Goal: Entertainment & Leisure: Consume media (video, audio)

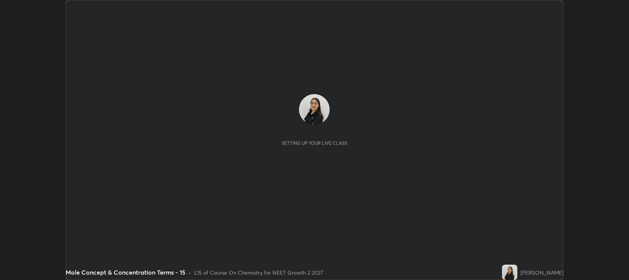
scroll to position [280, 628]
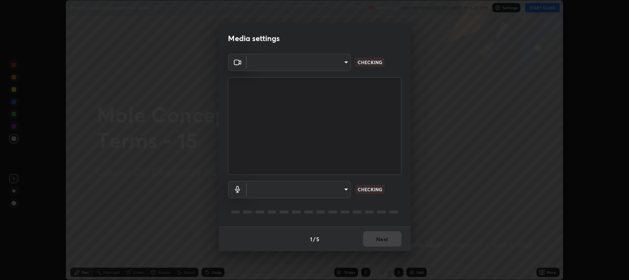
type input "97e3cd23c76f91fb91915eb68de44adfa811e639bdc8ba886a3eb3756a765973"
type input "default"
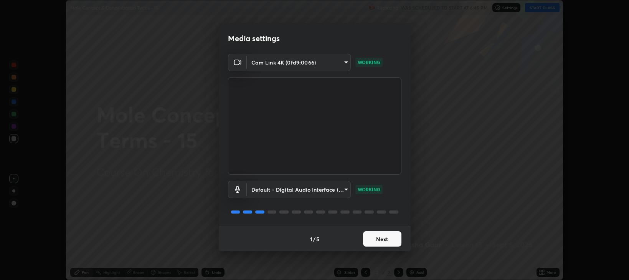
click at [382, 239] on button "Next" at bounding box center [382, 238] width 38 height 15
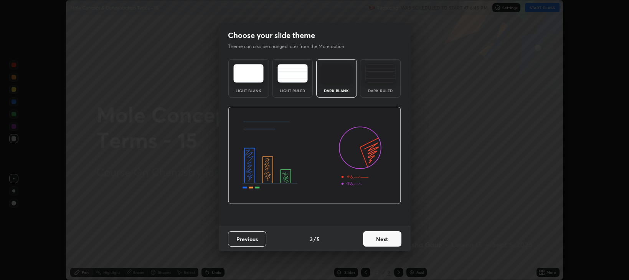
click at [380, 240] on button "Next" at bounding box center [382, 238] width 38 height 15
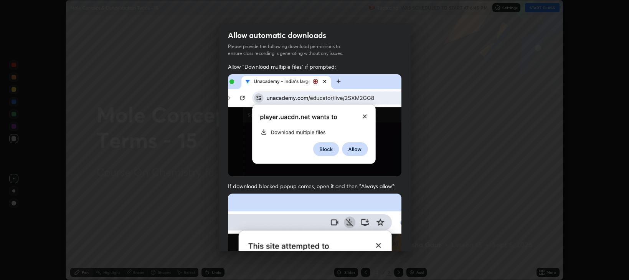
click at [379, 239] on img at bounding box center [314, 277] width 173 height 168
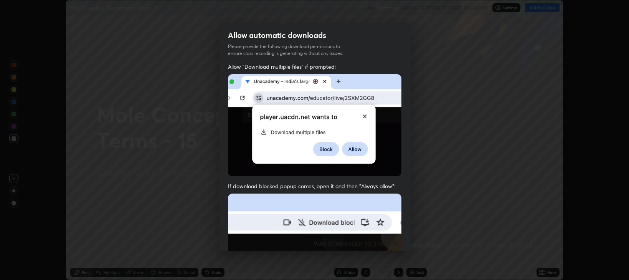
click at [379, 239] on img at bounding box center [314, 277] width 173 height 168
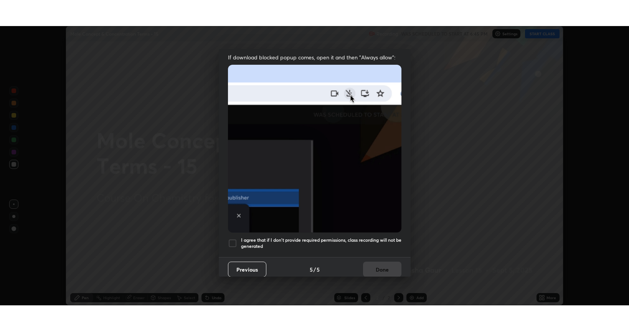
scroll to position [155, 0]
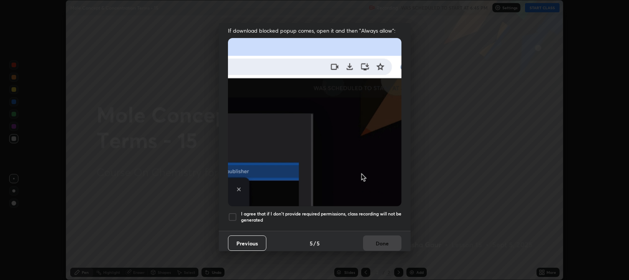
click at [231, 212] on div at bounding box center [232, 216] width 9 height 9
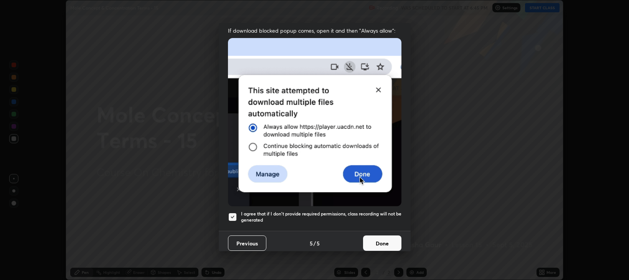
click at [366, 240] on button "Done" at bounding box center [382, 242] width 38 height 15
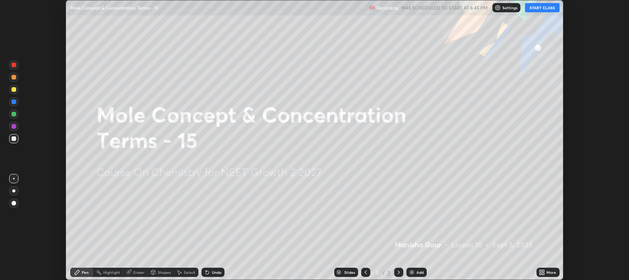
click at [532, 11] on button "START CLASS" at bounding box center [542, 7] width 35 height 9
click at [540, 273] on icon at bounding box center [540, 273] width 2 height 2
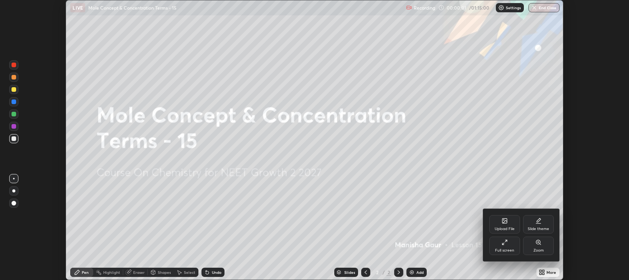
click at [507, 245] on div "Full screen" at bounding box center [504, 245] width 31 height 18
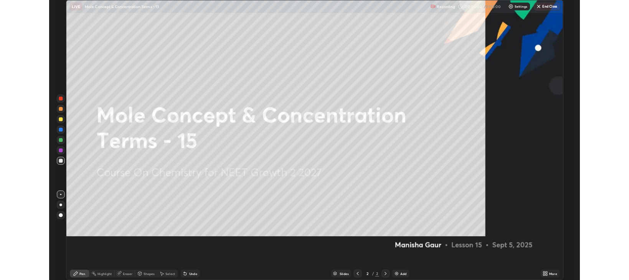
scroll to position [331, 629]
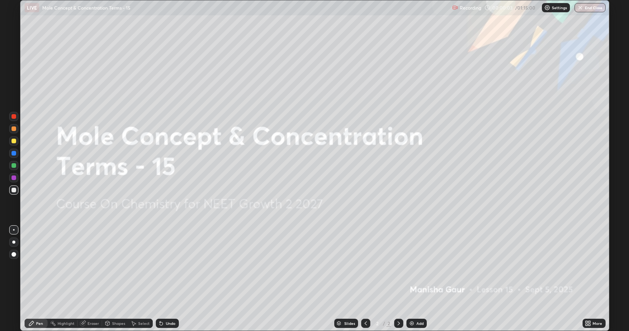
click at [599, 279] on div "More" at bounding box center [597, 324] width 10 height 4
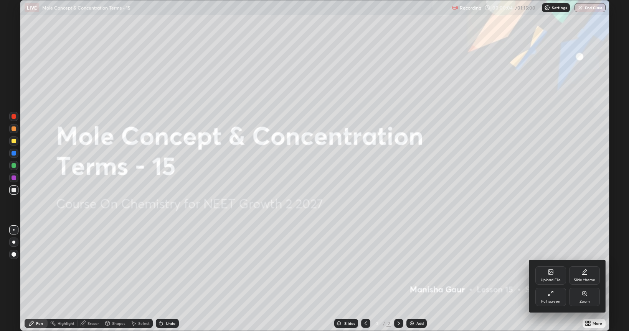
click at [585, 273] on icon at bounding box center [584, 272] width 6 height 6
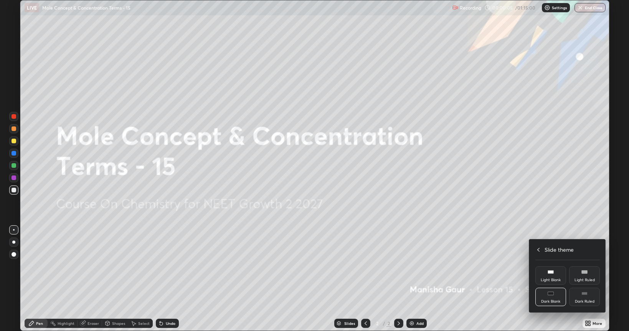
click at [582, 279] on rect at bounding box center [583, 295] width 5 height 0
click at [592, 279] on div at bounding box center [314, 165] width 629 height 331
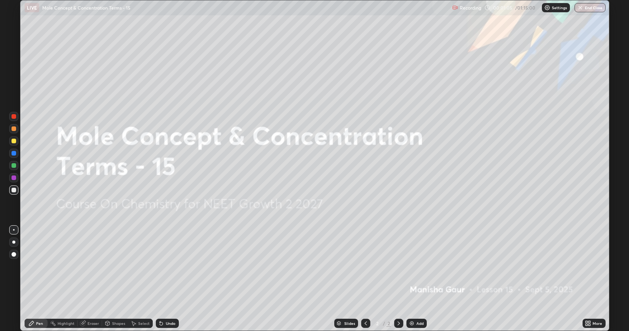
click at [414, 279] on img at bounding box center [411, 324] width 6 height 6
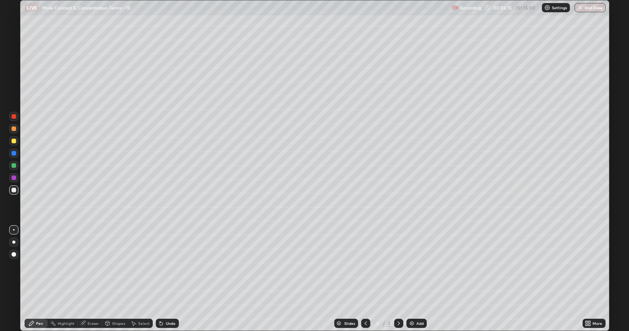
click at [413, 279] on img at bounding box center [411, 324] width 6 height 6
click at [119, 279] on div "Shapes" at bounding box center [118, 324] width 13 height 4
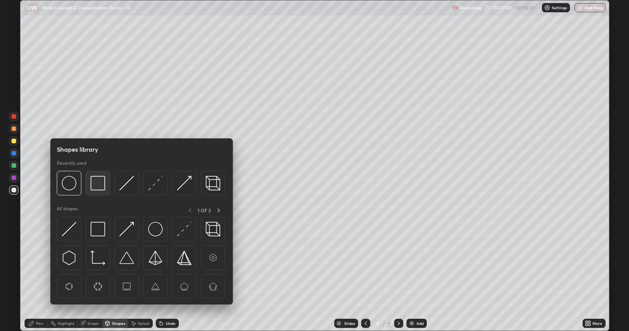
click at [104, 189] on img at bounding box center [97, 183] width 15 height 15
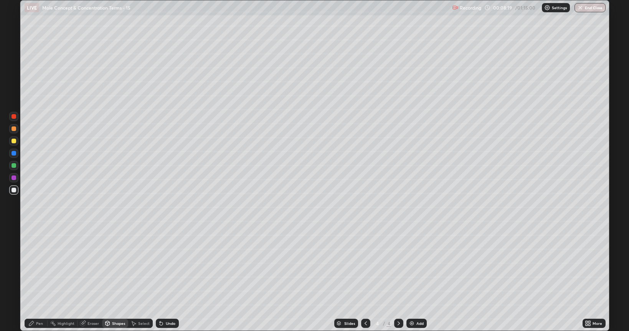
click at [114, 279] on div "Shapes" at bounding box center [118, 324] width 13 height 4
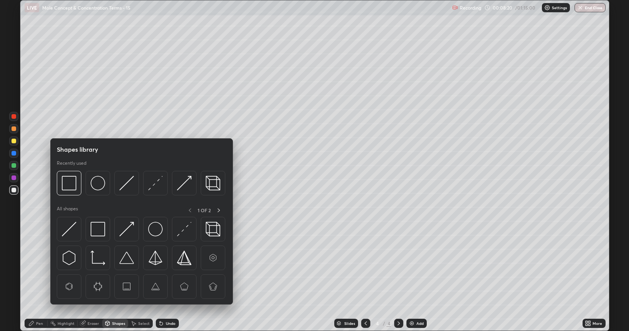
click at [13, 165] on div at bounding box center [14, 165] width 5 height 5
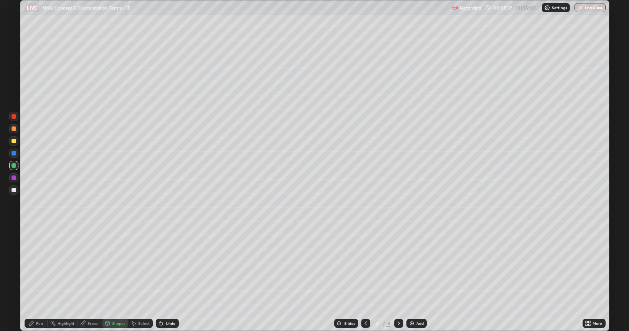
click at [39, 279] on div "Pen" at bounding box center [36, 323] width 23 height 9
click at [16, 193] on div at bounding box center [13, 190] width 9 height 9
click at [12, 129] on div at bounding box center [14, 129] width 5 height 5
click at [362, 279] on icon at bounding box center [365, 324] width 6 height 6
click at [397, 279] on icon at bounding box center [398, 324] width 6 height 6
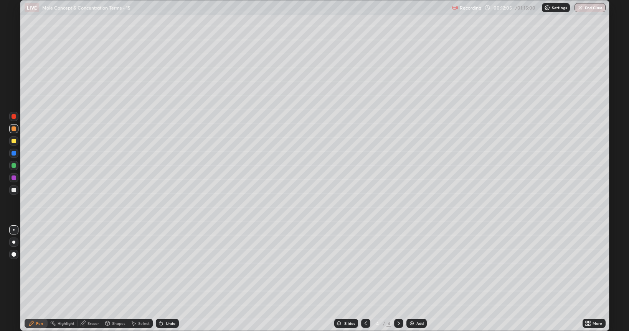
click at [116, 279] on div "Shapes" at bounding box center [115, 323] width 26 height 9
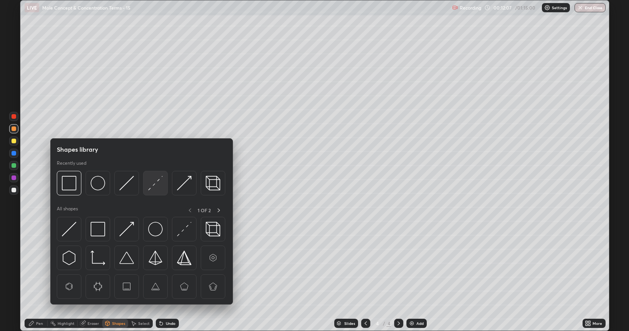
click at [155, 187] on img at bounding box center [155, 183] width 15 height 15
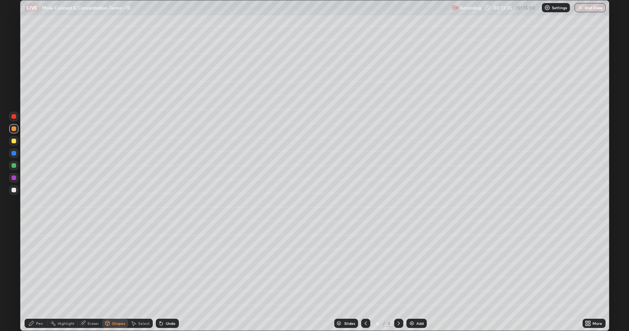
click at [15, 154] on div at bounding box center [14, 153] width 5 height 5
click at [170, 279] on div "Undo" at bounding box center [167, 323] width 23 height 9
click at [40, 279] on div "Pen" at bounding box center [39, 324] width 7 height 4
click at [88, 279] on div "Eraser" at bounding box center [93, 324] width 12 height 4
click at [39, 279] on div "Pen" at bounding box center [39, 324] width 7 height 4
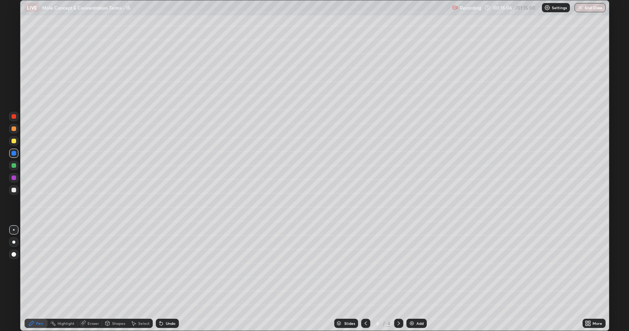
click at [92, 279] on div "Eraser" at bounding box center [93, 324] width 12 height 4
click at [38, 279] on div "Pen" at bounding box center [36, 323] width 23 height 9
click at [15, 143] on div at bounding box center [14, 141] width 5 height 5
click at [97, 279] on div "Eraser" at bounding box center [93, 324] width 12 height 4
click at [51, 279] on circle at bounding box center [50, 323] width 1 height 1
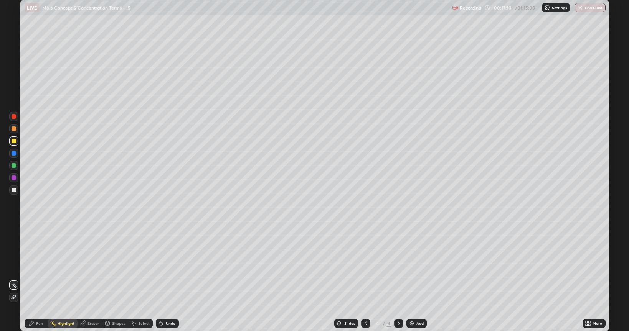
click at [43, 279] on div "Pen" at bounding box center [36, 323] width 23 height 9
click at [91, 279] on div "Eraser" at bounding box center [93, 324] width 12 height 4
click at [41, 279] on div "Pen" at bounding box center [39, 324] width 7 height 4
click at [109, 279] on icon at bounding box center [107, 324] width 6 height 6
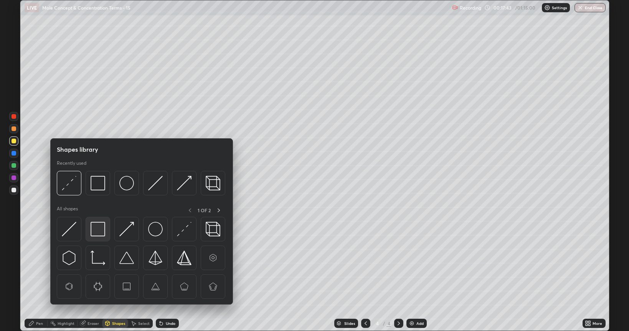
click at [97, 238] on div at bounding box center [98, 229] width 25 height 25
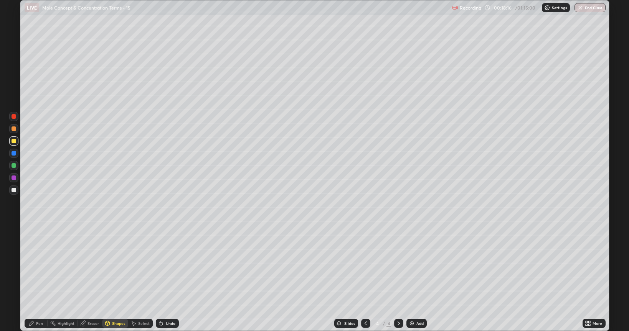
click at [14, 154] on div at bounding box center [14, 153] width 5 height 5
click at [38, 279] on div "Pen" at bounding box center [39, 324] width 7 height 4
click at [410, 279] on img at bounding box center [411, 324] width 6 height 6
click at [411, 279] on img at bounding box center [411, 324] width 6 height 6
click at [168, 279] on div "Undo" at bounding box center [167, 323] width 23 height 9
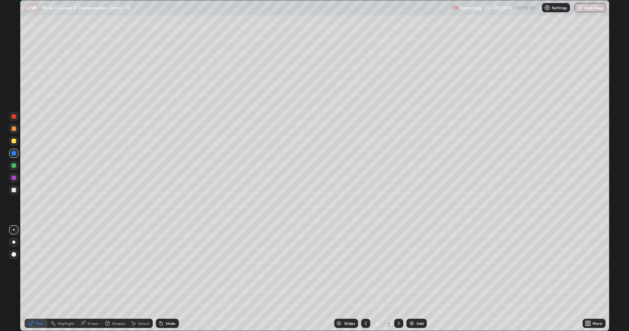
click at [171, 279] on div "Undo" at bounding box center [171, 324] width 10 height 4
click at [173, 279] on div "Undo" at bounding box center [171, 324] width 10 height 4
click at [409, 279] on img at bounding box center [411, 324] width 6 height 6
click at [365, 279] on icon at bounding box center [365, 324] width 6 height 6
click at [364, 279] on icon at bounding box center [365, 324] width 6 height 6
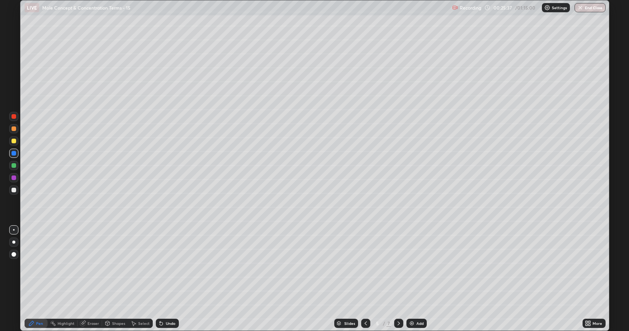
click at [114, 279] on div "Shapes" at bounding box center [118, 324] width 13 height 4
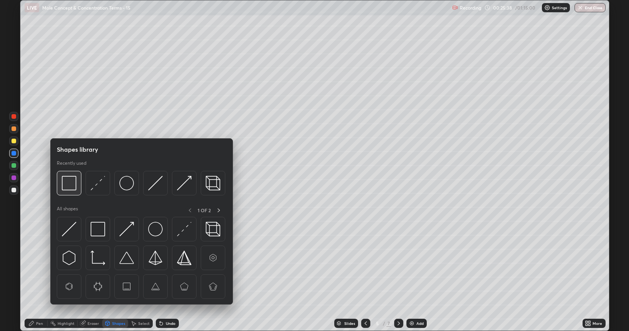
click at [70, 188] on img at bounding box center [69, 183] width 15 height 15
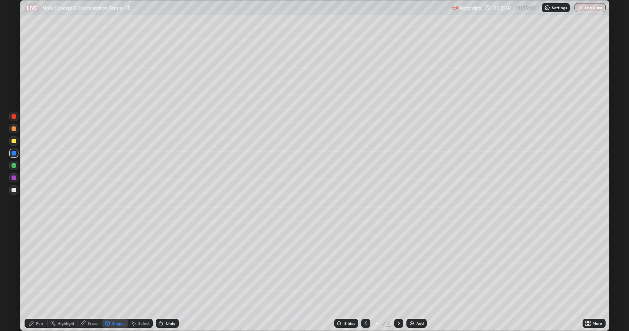
click at [35, 279] on div "Pen" at bounding box center [36, 323] width 23 height 9
click at [12, 180] on div at bounding box center [13, 177] width 9 height 9
click at [112, 279] on div "Shapes" at bounding box center [115, 323] width 26 height 9
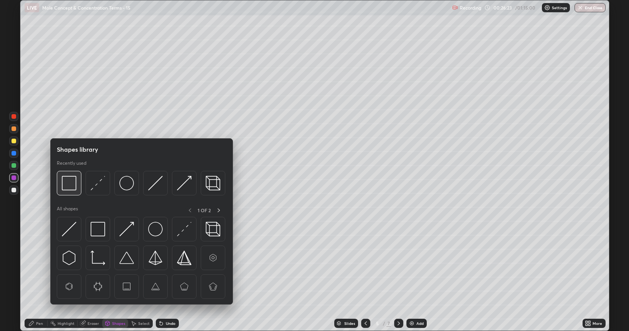
click at [75, 190] on img at bounding box center [69, 183] width 15 height 15
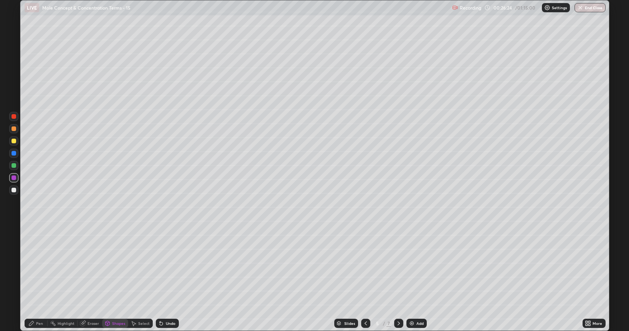
click at [16, 155] on div at bounding box center [13, 153] width 9 height 9
click at [41, 279] on div "Pen" at bounding box center [36, 323] width 23 height 9
click at [12, 179] on div at bounding box center [14, 178] width 5 height 5
click at [14, 191] on div at bounding box center [14, 190] width 5 height 5
click at [167, 279] on div "Undo" at bounding box center [171, 324] width 10 height 4
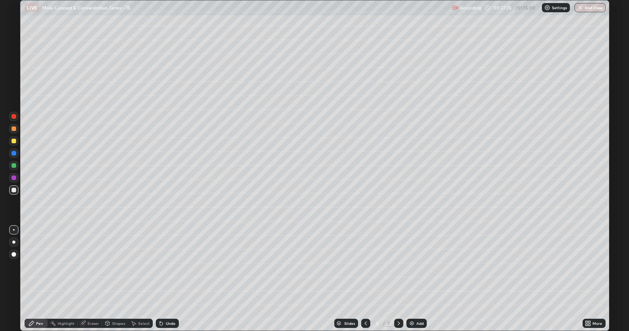
click at [166, 279] on div "Undo" at bounding box center [171, 324] width 10 height 4
click at [395, 279] on div at bounding box center [398, 323] width 9 height 9
click at [398, 279] on icon at bounding box center [398, 324] width 2 height 4
click at [365, 279] on icon at bounding box center [365, 324] width 6 height 6
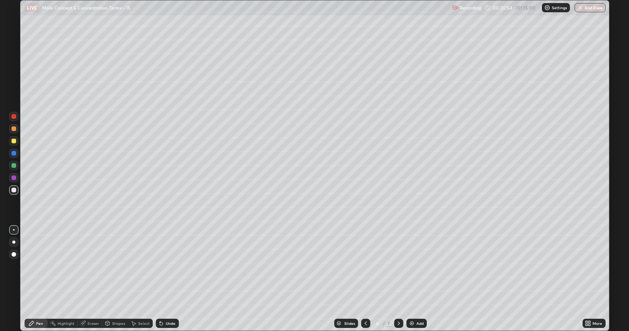
click at [395, 279] on icon at bounding box center [398, 324] width 6 height 6
click at [14, 153] on div at bounding box center [14, 153] width 5 height 5
click at [93, 279] on div "Eraser" at bounding box center [93, 324] width 12 height 4
click at [41, 279] on div "Pen" at bounding box center [36, 323] width 23 height 9
click at [170, 279] on div "Undo" at bounding box center [167, 323] width 23 height 9
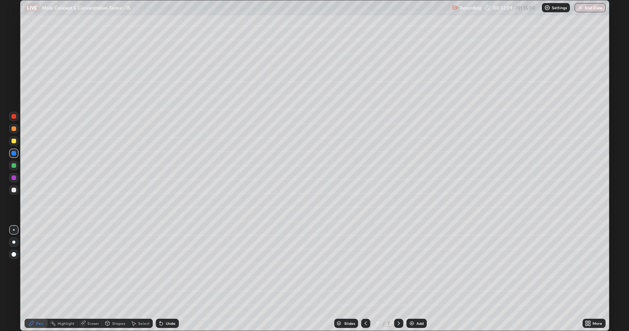
click at [416, 279] on div "Add" at bounding box center [416, 323] width 20 height 9
click at [167, 279] on div "Undo" at bounding box center [171, 324] width 10 height 4
click at [166, 279] on div "Undo" at bounding box center [167, 323] width 23 height 9
click at [93, 279] on div "Eraser" at bounding box center [93, 324] width 12 height 4
click at [39, 279] on div "Pen" at bounding box center [39, 324] width 7 height 4
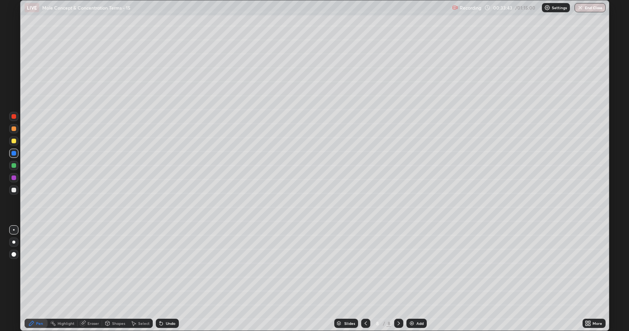
click at [365, 279] on icon at bounding box center [365, 324] width 6 height 6
click at [364, 279] on icon at bounding box center [365, 324] width 6 height 6
click at [13, 143] on div at bounding box center [13, 141] width 9 height 9
click at [165, 279] on div "Undo" at bounding box center [167, 323] width 23 height 9
click at [166, 279] on div "Undo" at bounding box center [167, 323] width 23 height 9
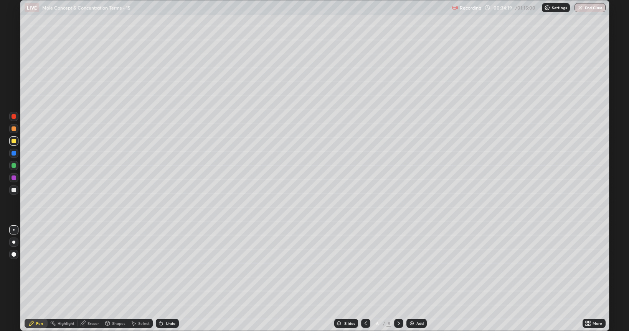
click at [164, 279] on div "Undo" at bounding box center [167, 323] width 23 height 9
click at [166, 279] on div "Undo" at bounding box center [171, 324] width 10 height 4
click at [89, 279] on div "Eraser" at bounding box center [93, 324] width 12 height 4
click at [40, 279] on div "Pen" at bounding box center [39, 324] width 7 height 4
click at [401, 279] on icon at bounding box center [398, 324] width 6 height 6
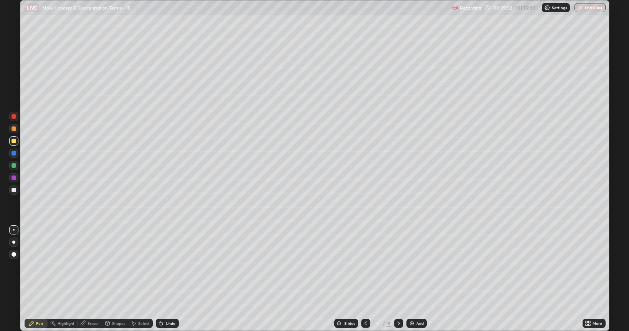
click at [399, 279] on icon at bounding box center [398, 324] width 2 height 4
click at [15, 191] on div at bounding box center [14, 190] width 5 height 5
click at [91, 279] on div "Eraser" at bounding box center [93, 324] width 12 height 4
click at [37, 279] on div "Pen" at bounding box center [39, 324] width 7 height 4
click at [15, 178] on div at bounding box center [14, 178] width 5 height 5
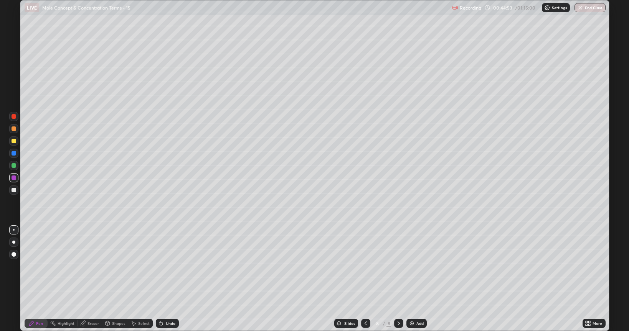
click at [84, 279] on icon at bounding box center [82, 323] width 5 height 5
click at [37, 279] on div "Pen" at bounding box center [39, 324] width 7 height 4
click at [412, 279] on img at bounding box center [411, 324] width 6 height 6
click at [13, 189] on div at bounding box center [14, 190] width 5 height 5
click at [113, 279] on div "Shapes" at bounding box center [115, 323] width 26 height 9
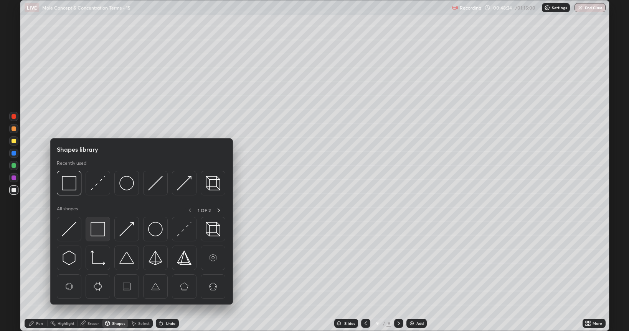
click at [98, 227] on img at bounding box center [97, 229] width 15 height 15
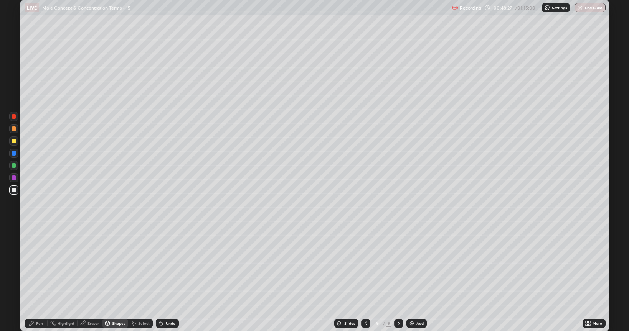
click at [33, 279] on icon at bounding box center [31, 323] width 5 height 5
click at [14, 144] on div at bounding box center [13, 141] width 9 height 9
click at [17, 177] on div at bounding box center [13, 177] width 9 height 9
click at [16, 166] on div at bounding box center [14, 165] width 5 height 5
click at [415, 279] on div "Add" at bounding box center [416, 323] width 20 height 9
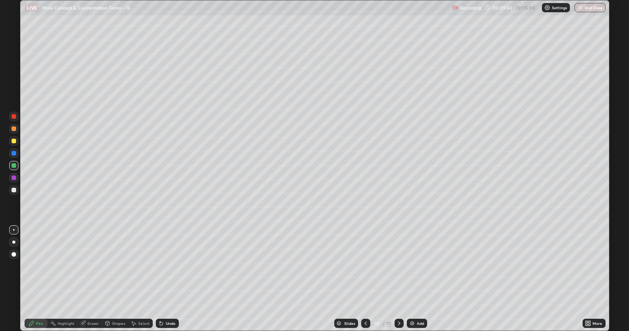
click at [119, 279] on div "Shapes" at bounding box center [118, 324] width 13 height 4
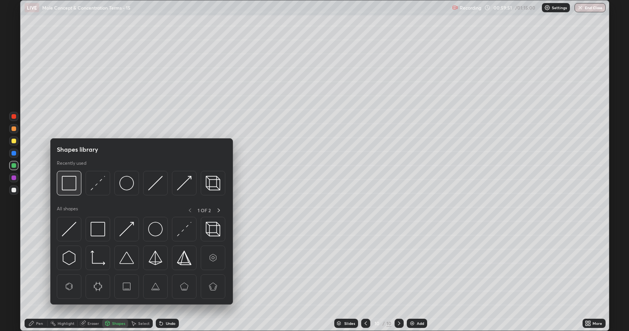
click at [74, 188] on img at bounding box center [69, 183] width 15 height 15
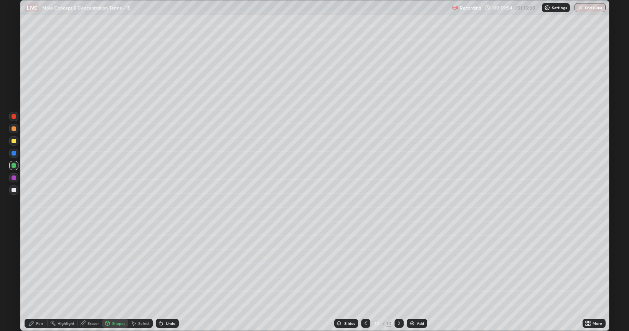
click at [13, 156] on div at bounding box center [13, 153] width 9 height 9
click at [171, 279] on div "Undo" at bounding box center [171, 324] width 10 height 4
click at [37, 279] on div "Pen" at bounding box center [39, 324] width 7 height 4
click at [14, 140] on div at bounding box center [14, 141] width 5 height 5
click at [12, 130] on div at bounding box center [14, 129] width 5 height 5
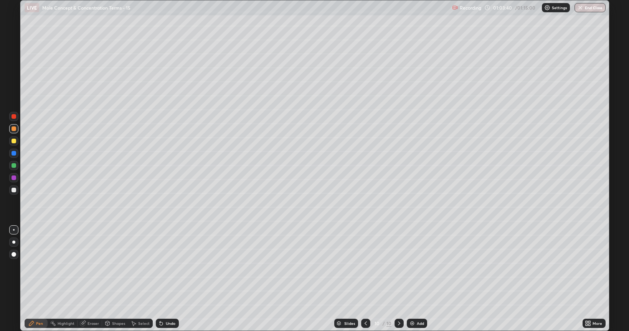
click at [411, 279] on img at bounding box center [412, 324] width 6 height 6
click at [14, 167] on div at bounding box center [14, 165] width 5 height 5
click at [114, 279] on div "Shapes" at bounding box center [118, 324] width 13 height 4
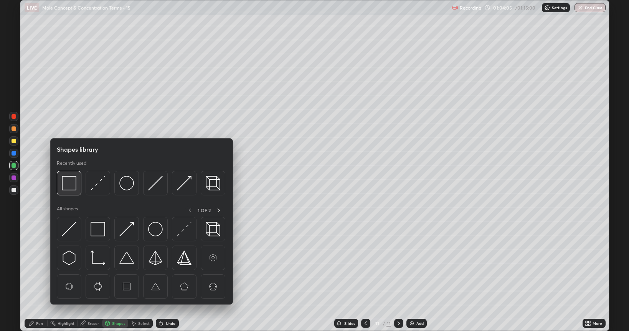
click at [72, 187] on img at bounding box center [69, 183] width 15 height 15
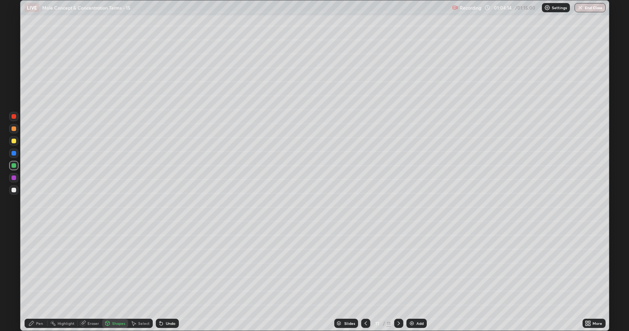
click at [41, 279] on div "Pen" at bounding box center [39, 324] width 7 height 4
click at [13, 129] on div at bounding box center [14, 129] width 5 height 5
click at [14, 142] on div at bounding box center [14, 141] width 5 height 5
click at [169, 279] on div "Undo" at bounding box center [167, 323] width 23 height 9
click at [15, 166] on div at bounding box center [14, 165] width 5 height 5
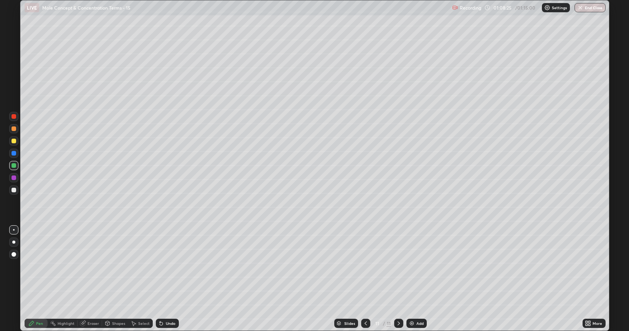
click at [170, 279] on div "Undo" at bounding box center [171, 324] width 10 height 4
click at [13, 193] on div at bounding box center [13, 190] width 9 height 9
click at [599, 10] on button "End Class" at bounding box center [590, 7] width 30 height 9
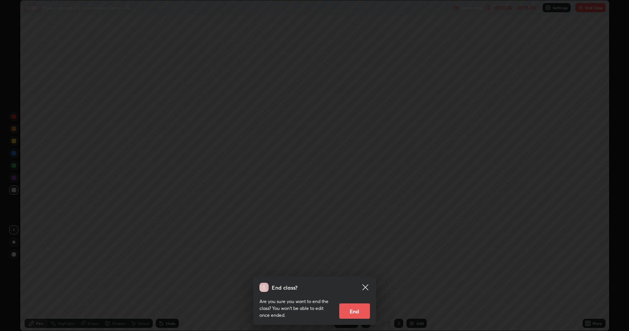
click at [354, 279] on button "End" at bounding box center [354, 311] width 31 height 15
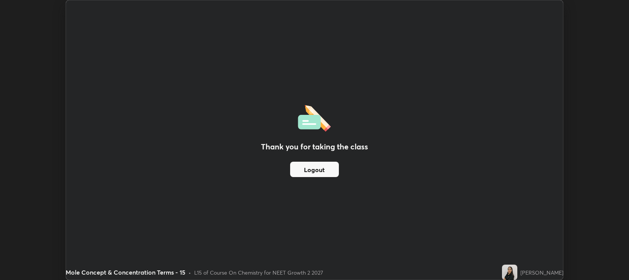
scroll to position [38067, 37718]
